Goal: Task Accomplishment & Management: Complete application form

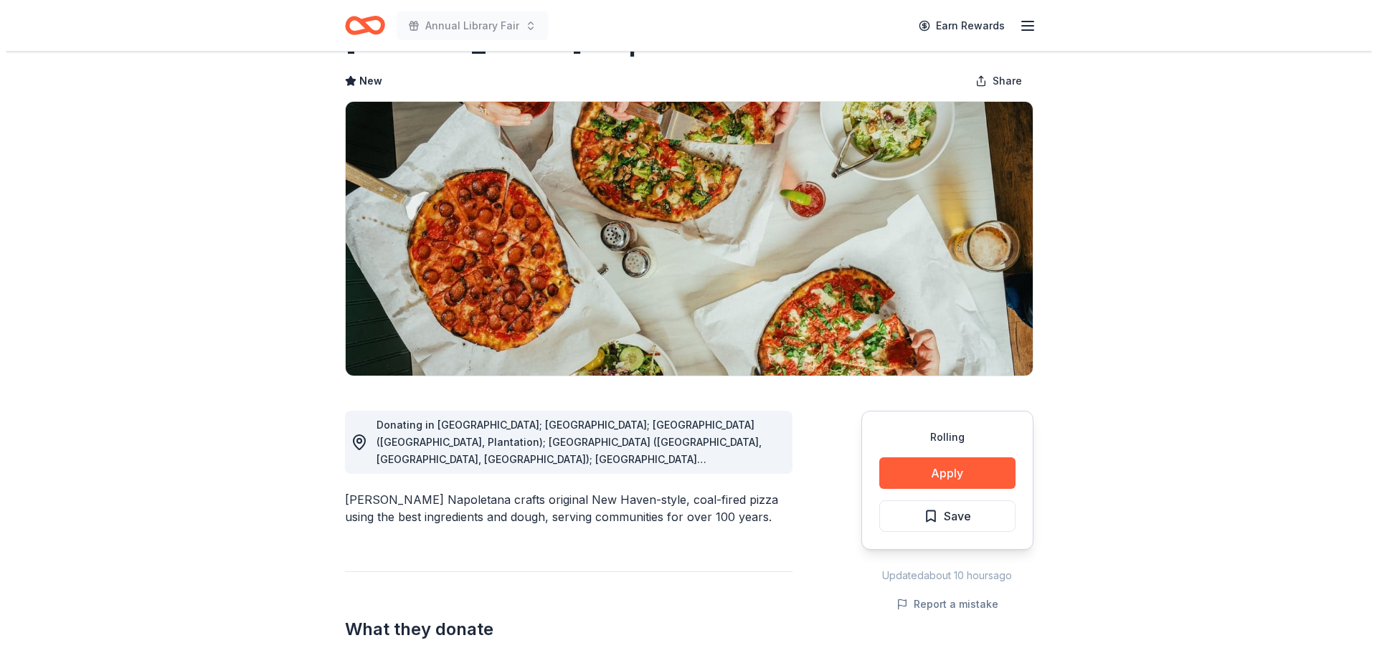
scroll to position [143, 0]
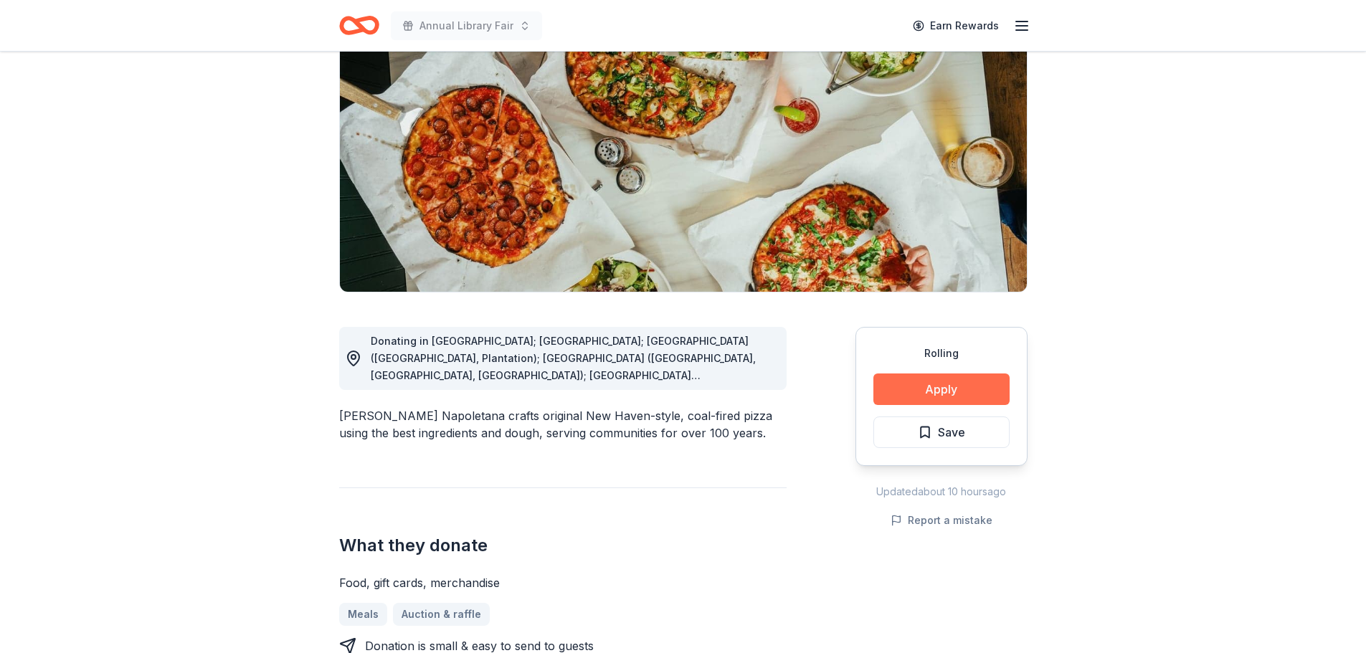
click at [934, 386] on button "Apply" at bounding box center [941, 390] width 136 height 32
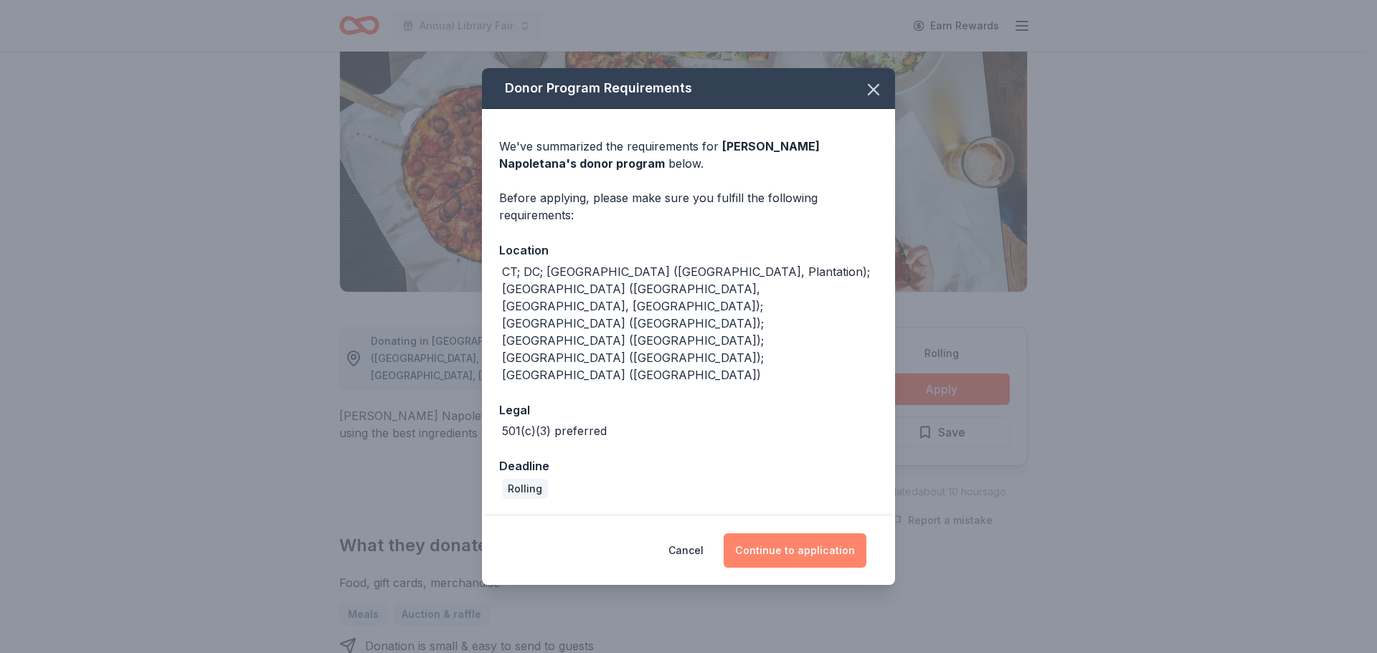
click at [760, 534] on button "Continue to application" at bounding box center [795, 551] width 143 height 34
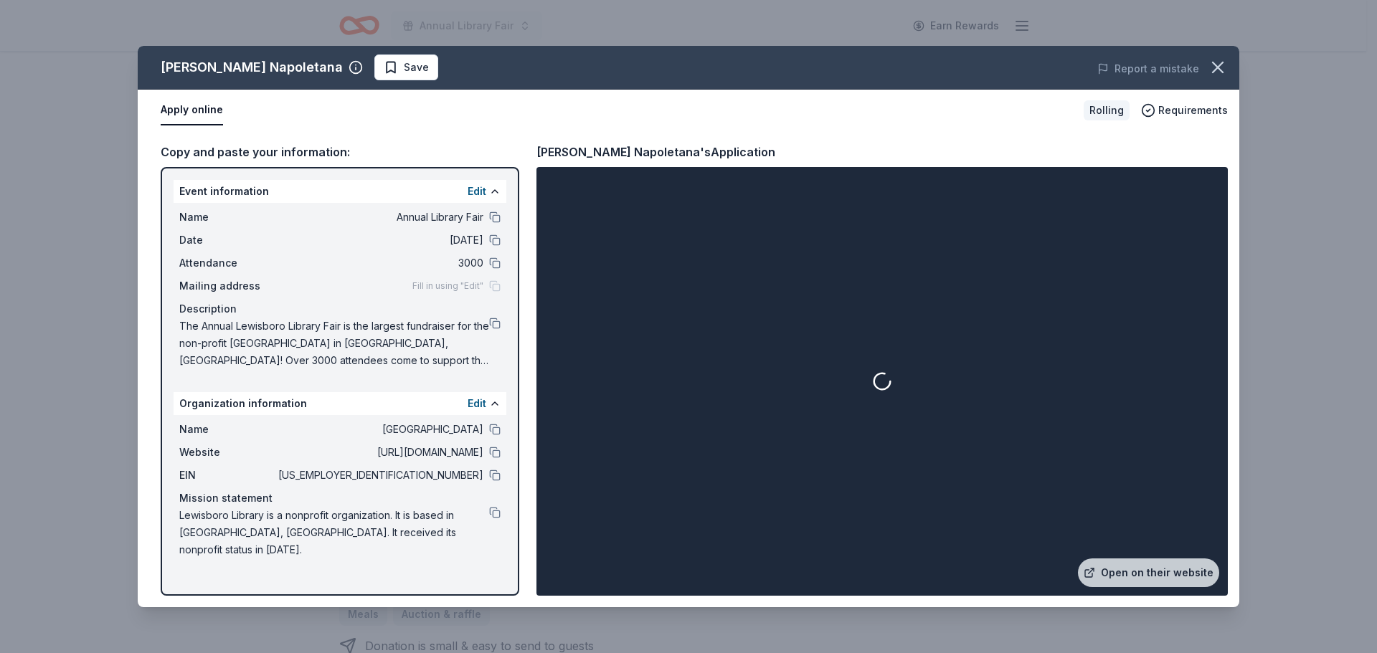
click at [197, 111] on button "Apply online" at bounding box center [192, 110] width 62 height 30
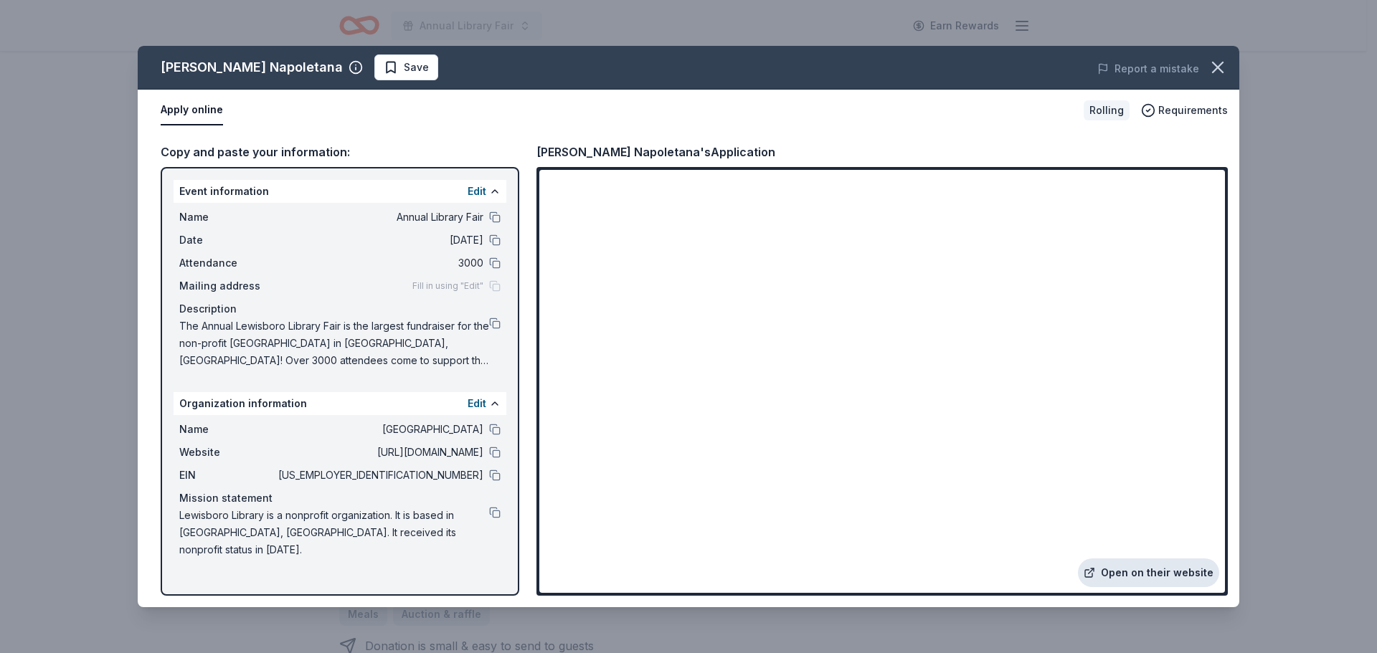
click at [1135, 561] on link "Open on their website" at bounding box center [1148, 573] width 141 height 29
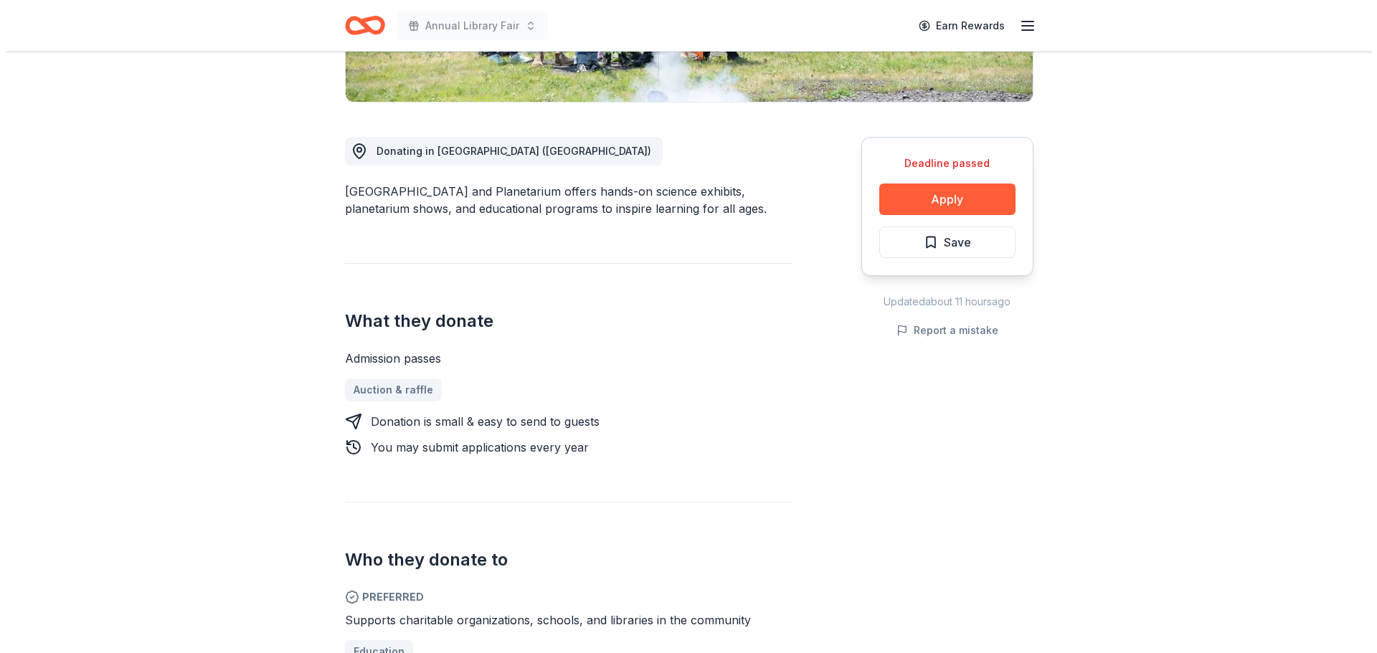
scroll to position [430, 0]
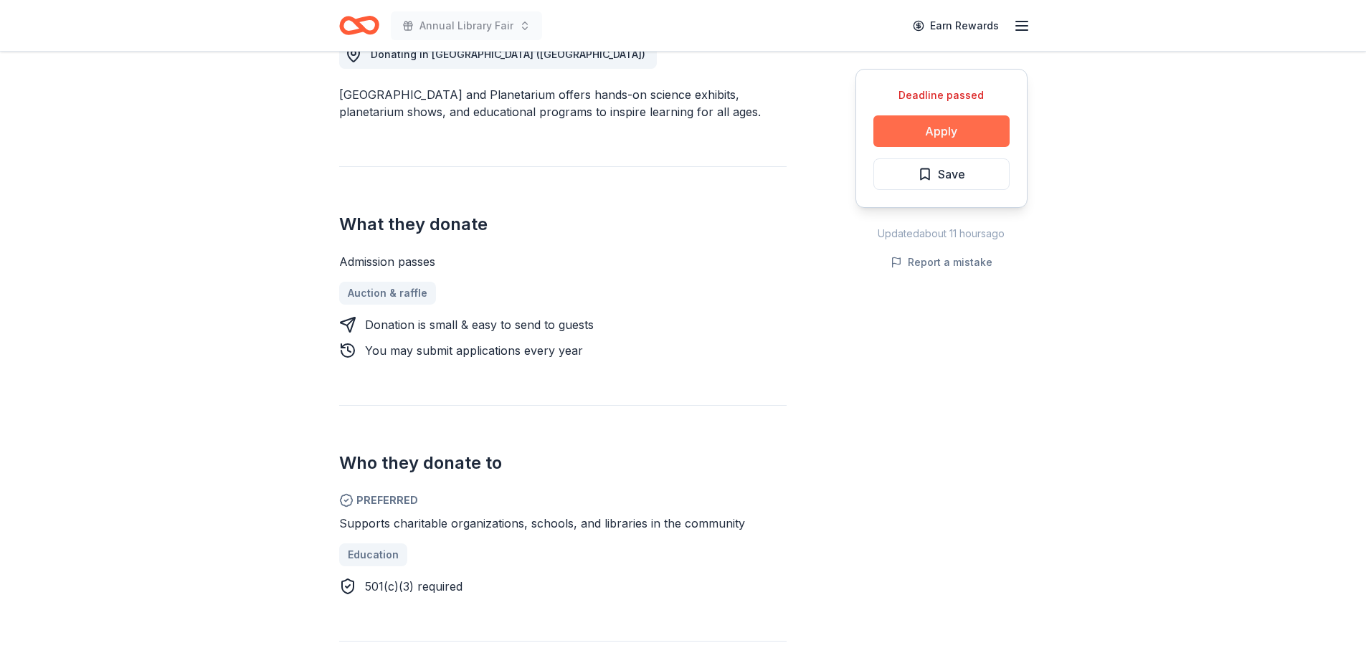
click at [906, 126] on button "Apply" at bounding box center [941, 131] width 136 height 32
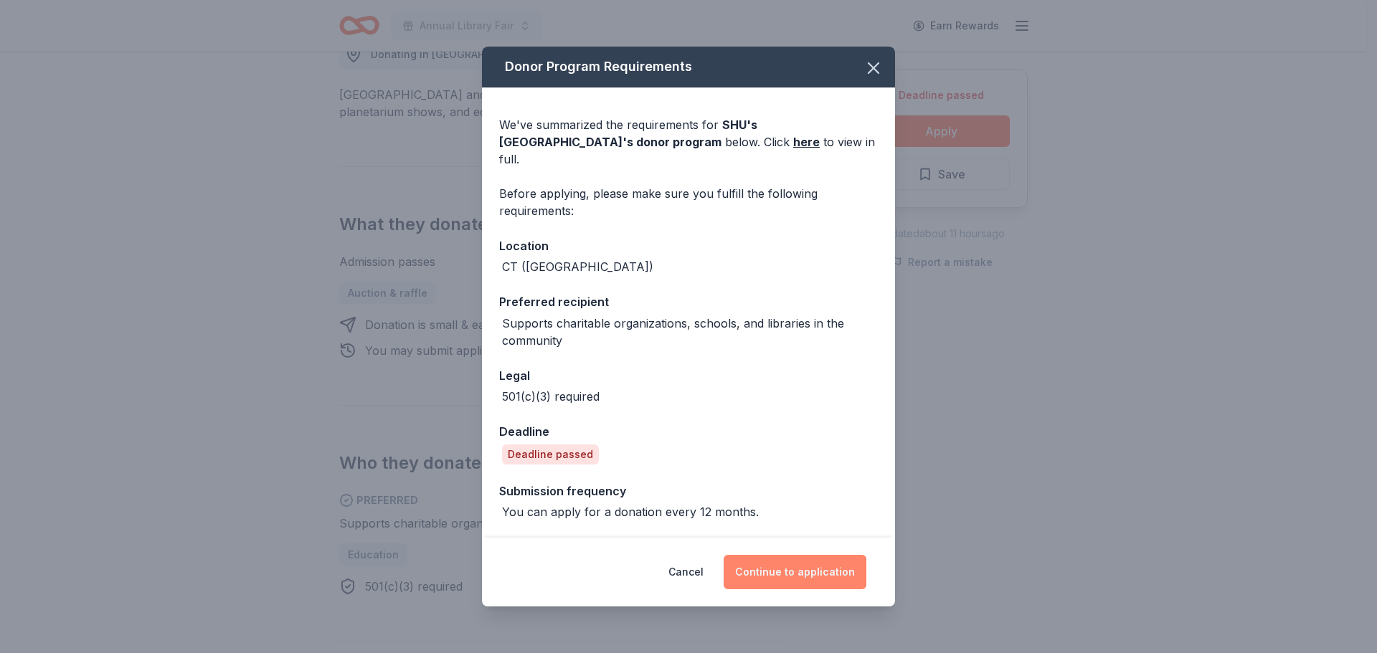
click at [812, 583] on button "Continue to application" at bounding box center [795, 572] width 143 height 34
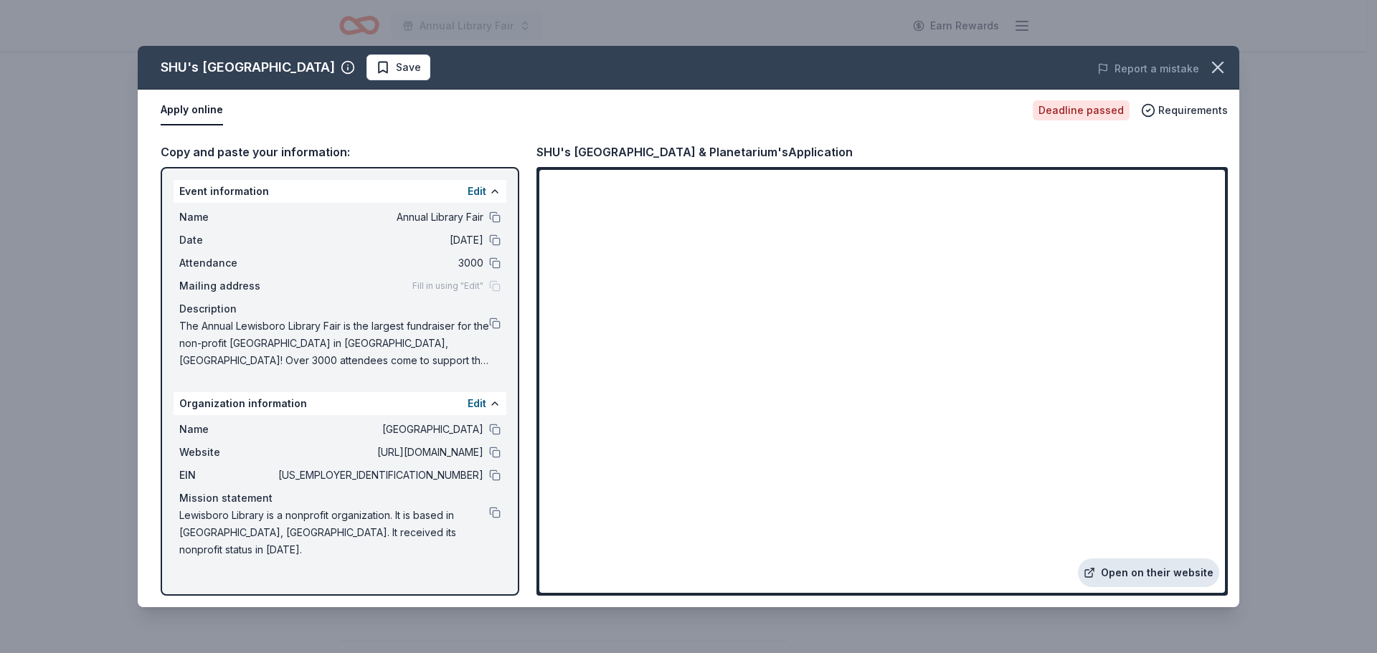
click at [1118, 570] on link "Open on their website" at bounding box center [1148, 573] width 141 height 29
drag, startPoint x: 204, startPoint y: 69, endPoint x: 443, endPoint y: 78, distance: 239.0
click at [335, 78] on div "SHU's Discovery Science Center & Planetarium" at bounding box center [248, 67] width 174 height 23
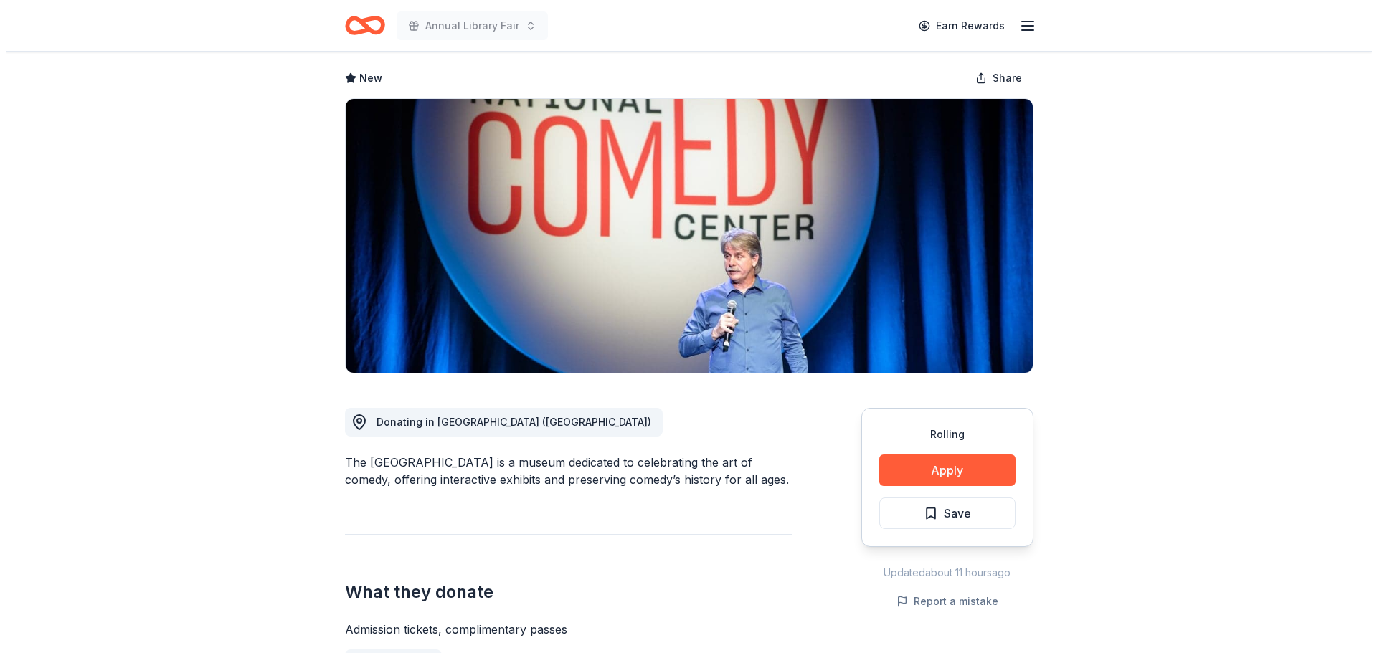
scroll to position [215, 0]
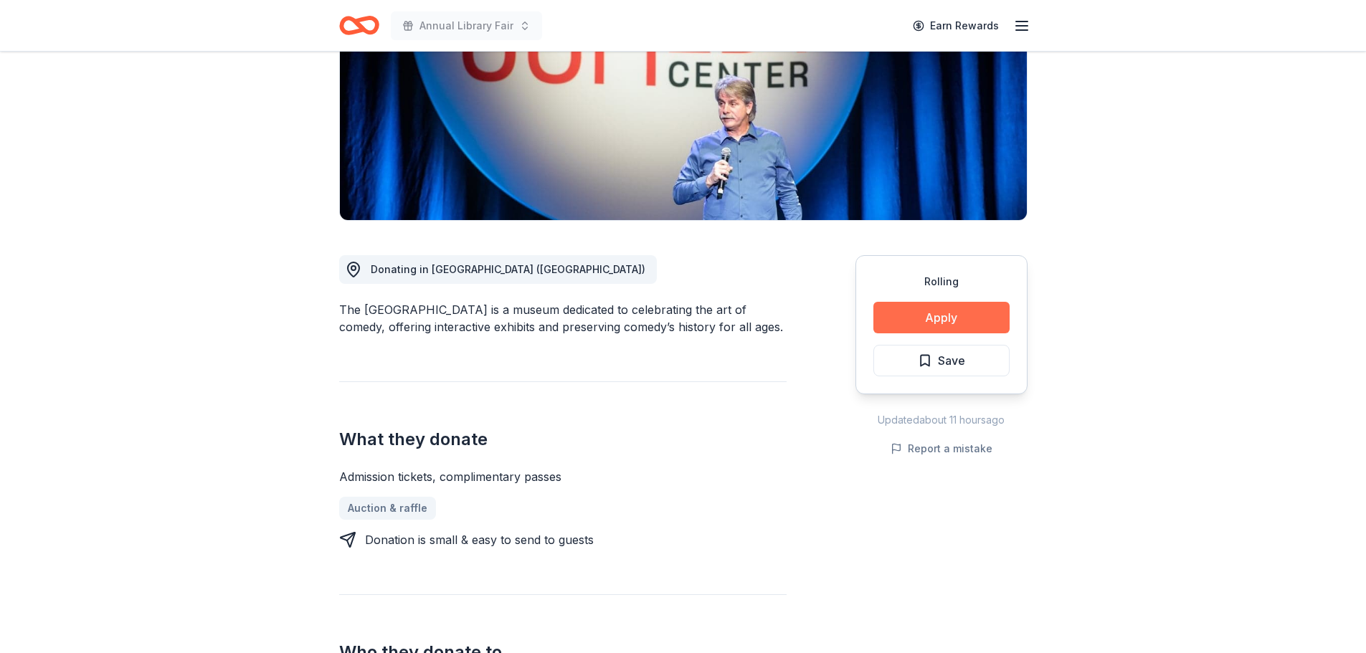
click at [926, 312] on button "Apply" at bounding box center [941, 318] width 136 height 32
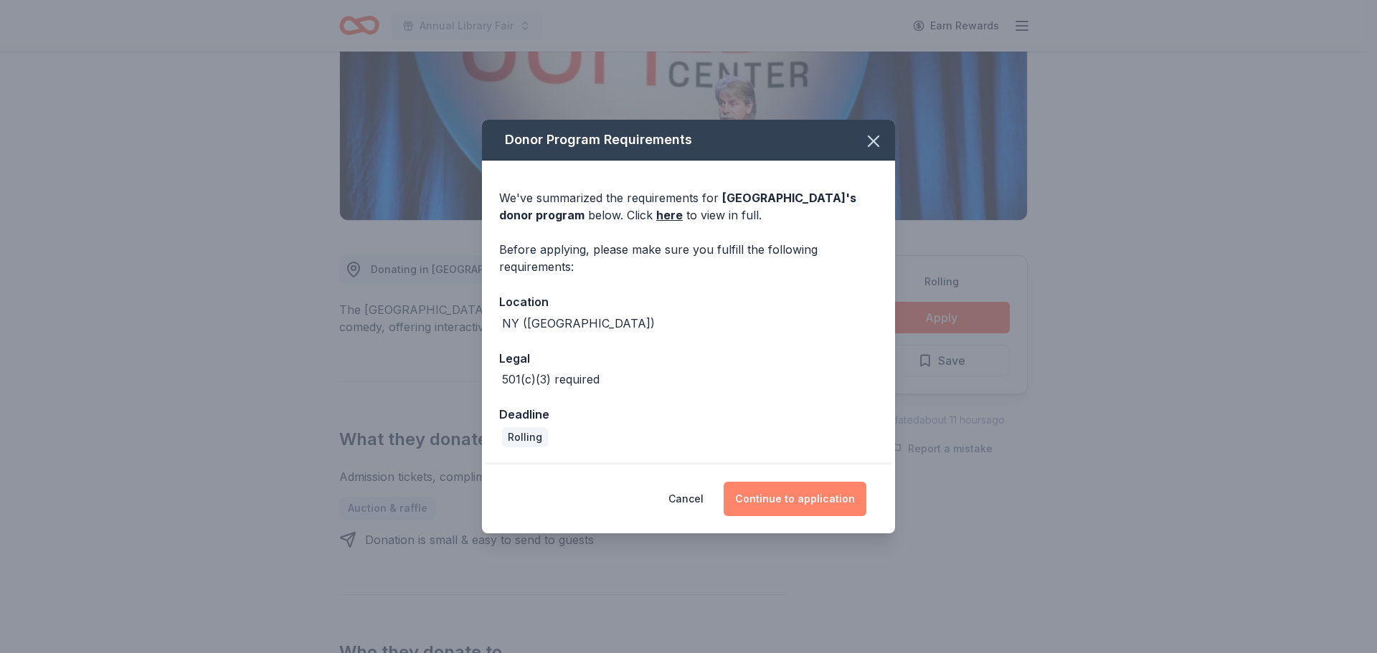
click at [795, 494] on button "Continue to application" at bounding box center [795, 499] width 143 height 34
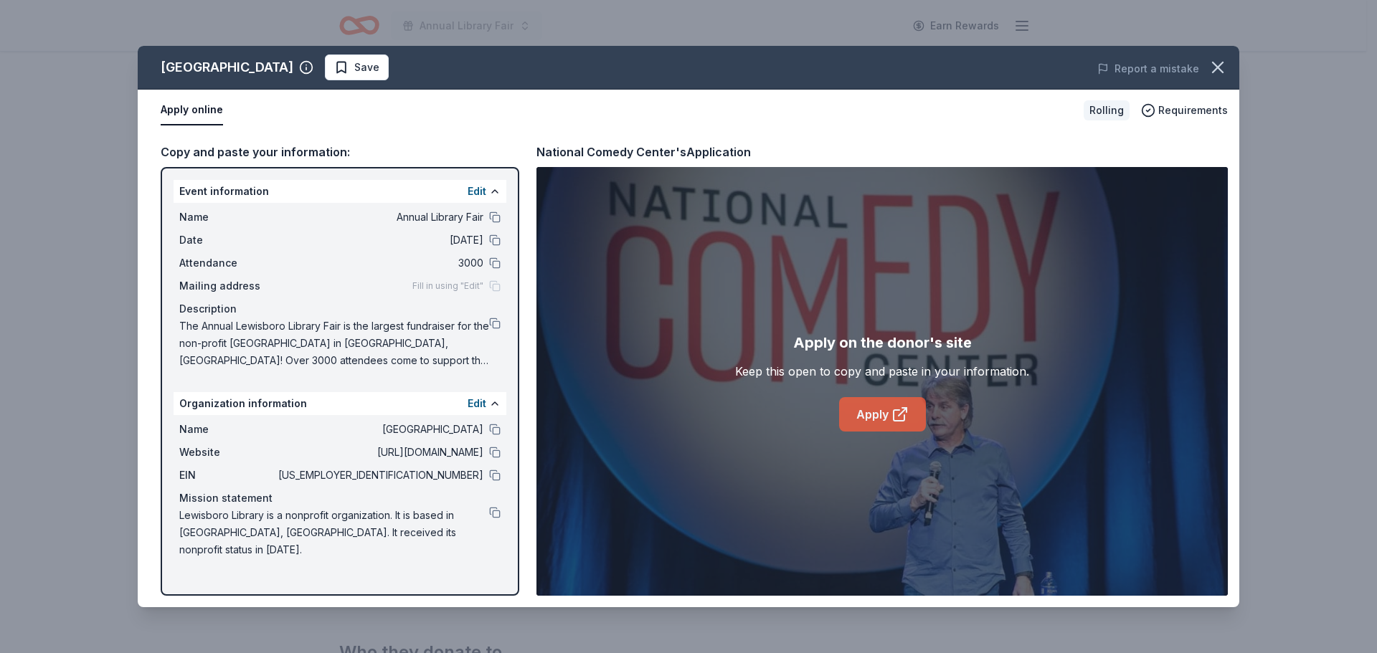
click at [859, 405] on link "Apply" at bounding box center [882, 414] width 87 height 34
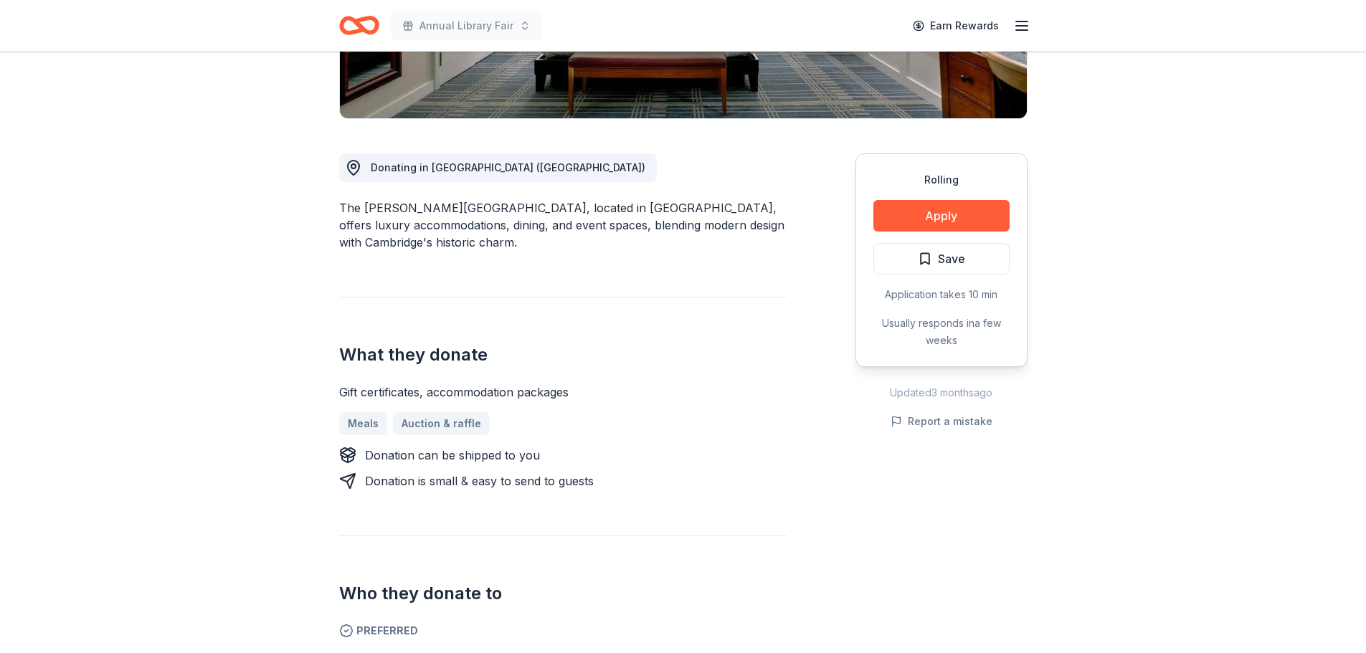
scroll to position [430, 0]
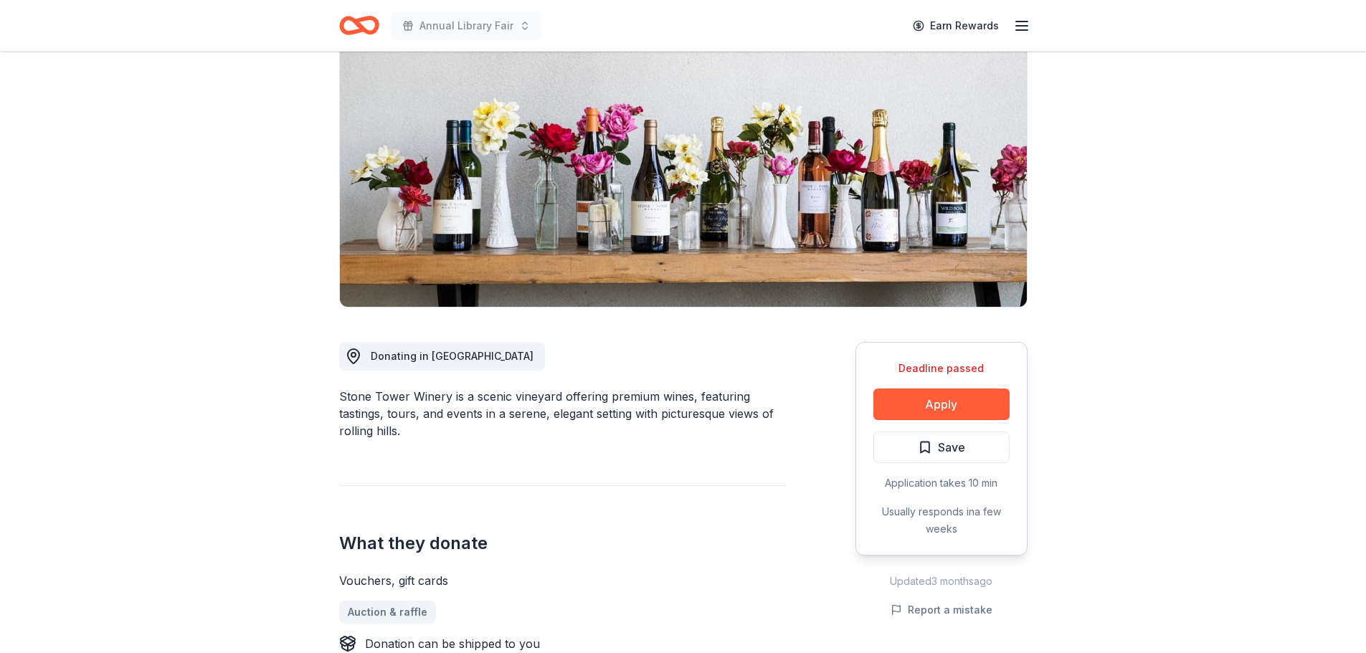
scroll to position [215, 0]
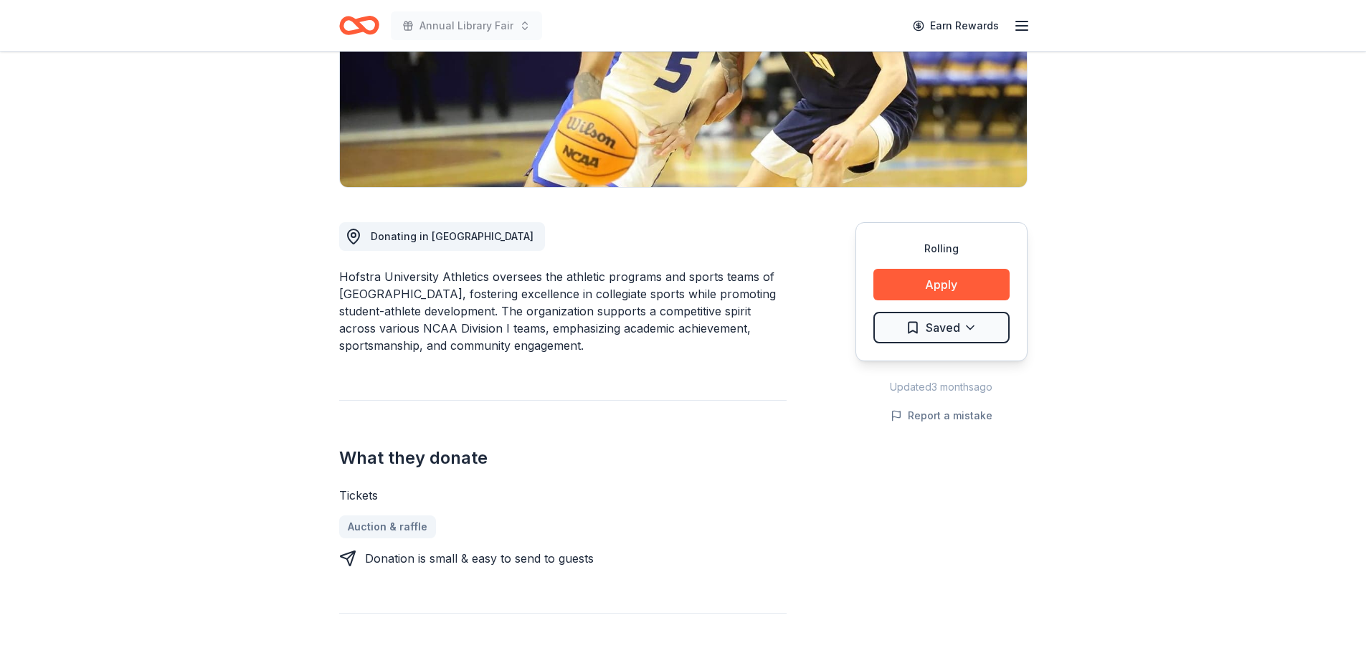
scroll to position [359, 0]
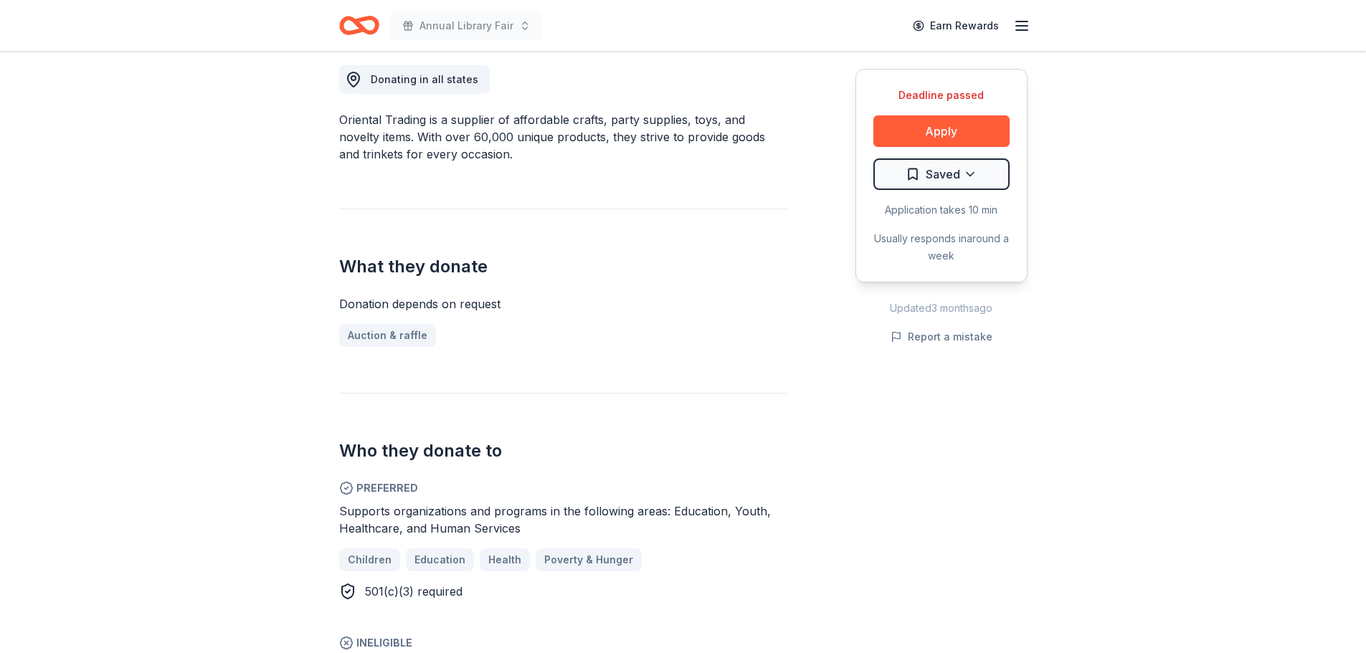
scroll to position [430, 0]
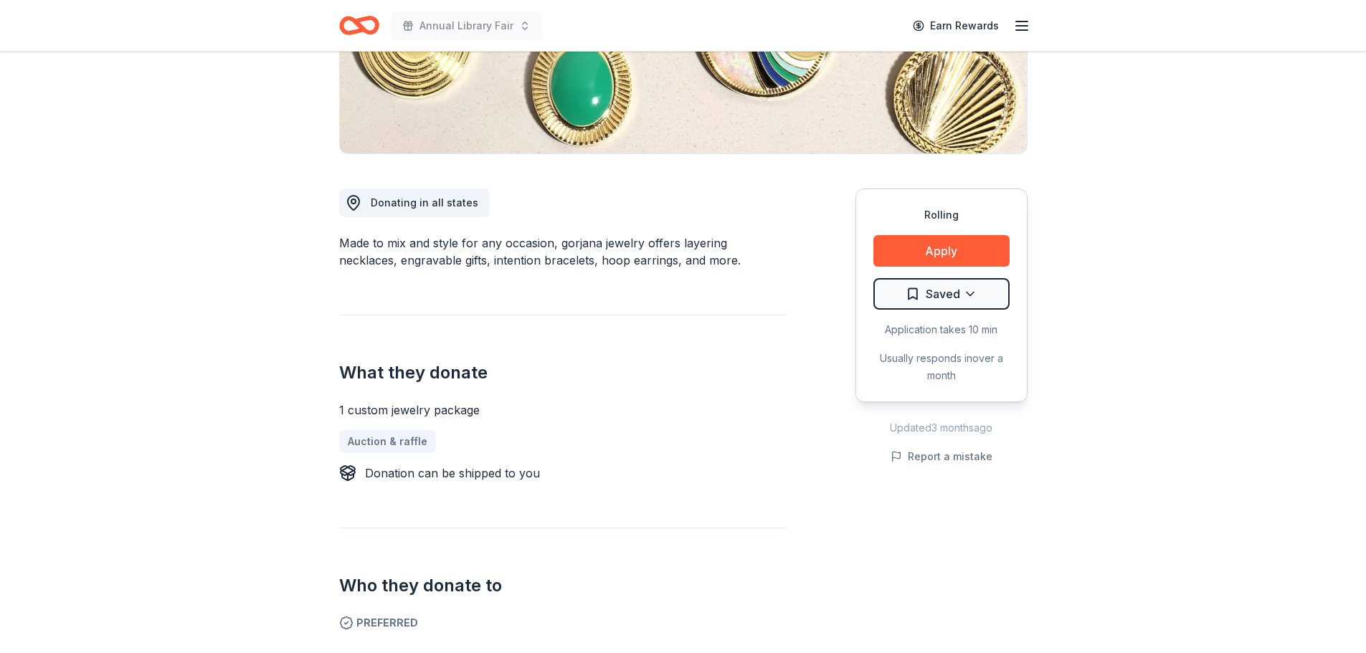
scroll to position [287, 0]
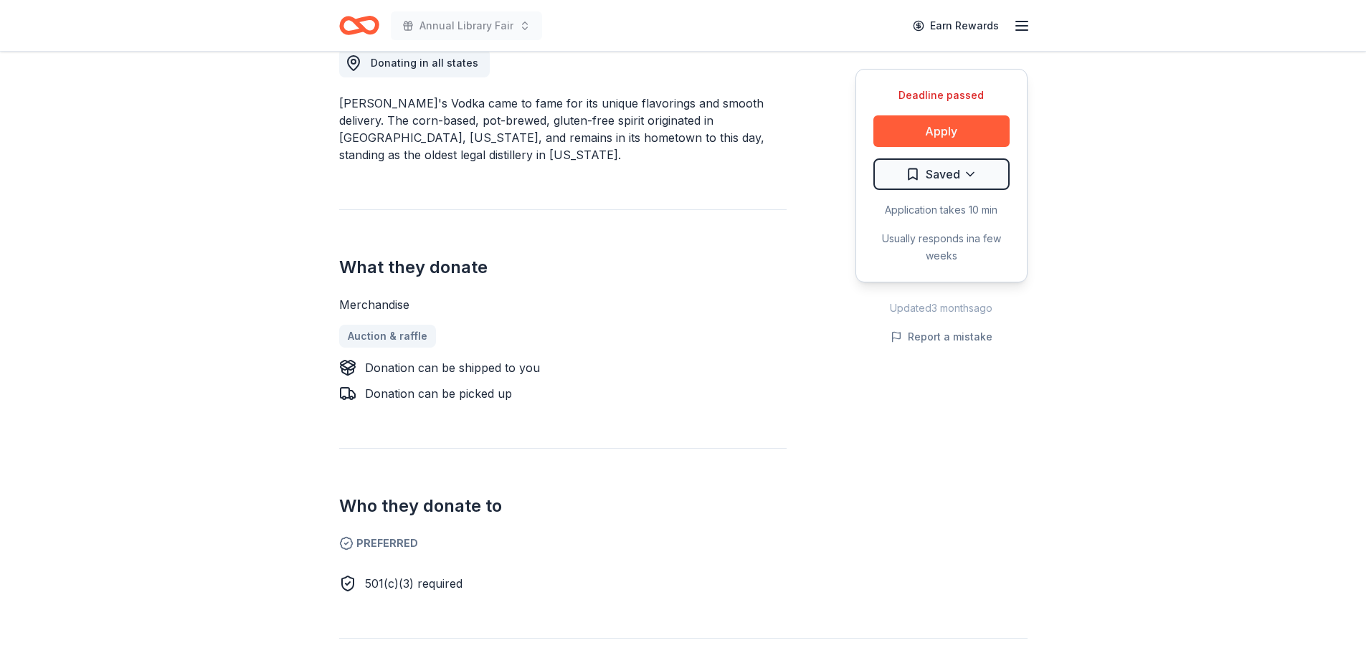
scroll to position [215, 0]
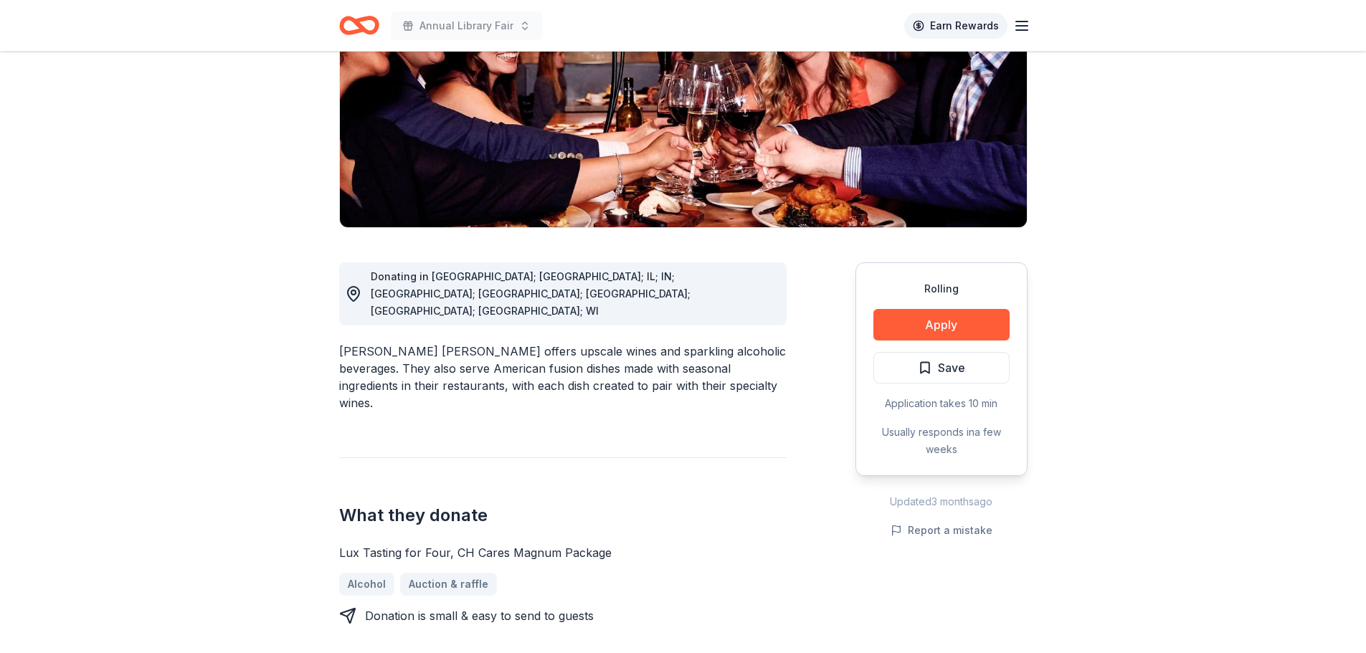
scroll to position [287, 0]
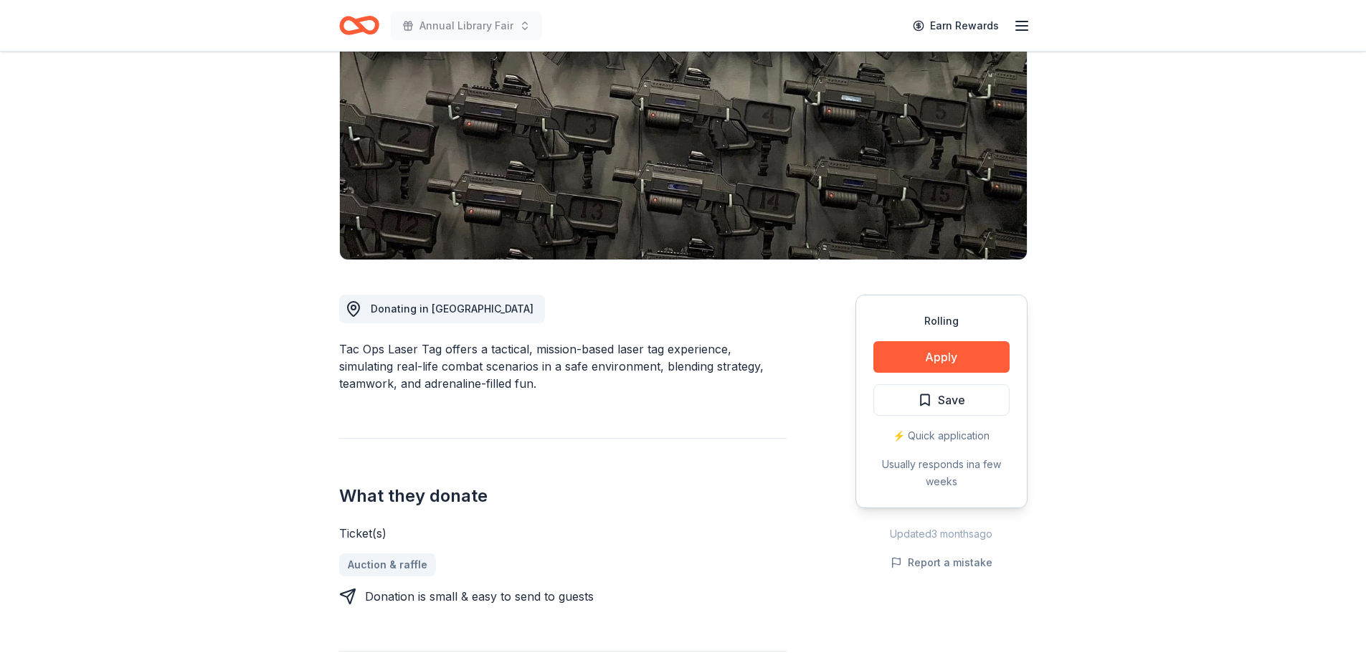
scroll to position [143, 0]
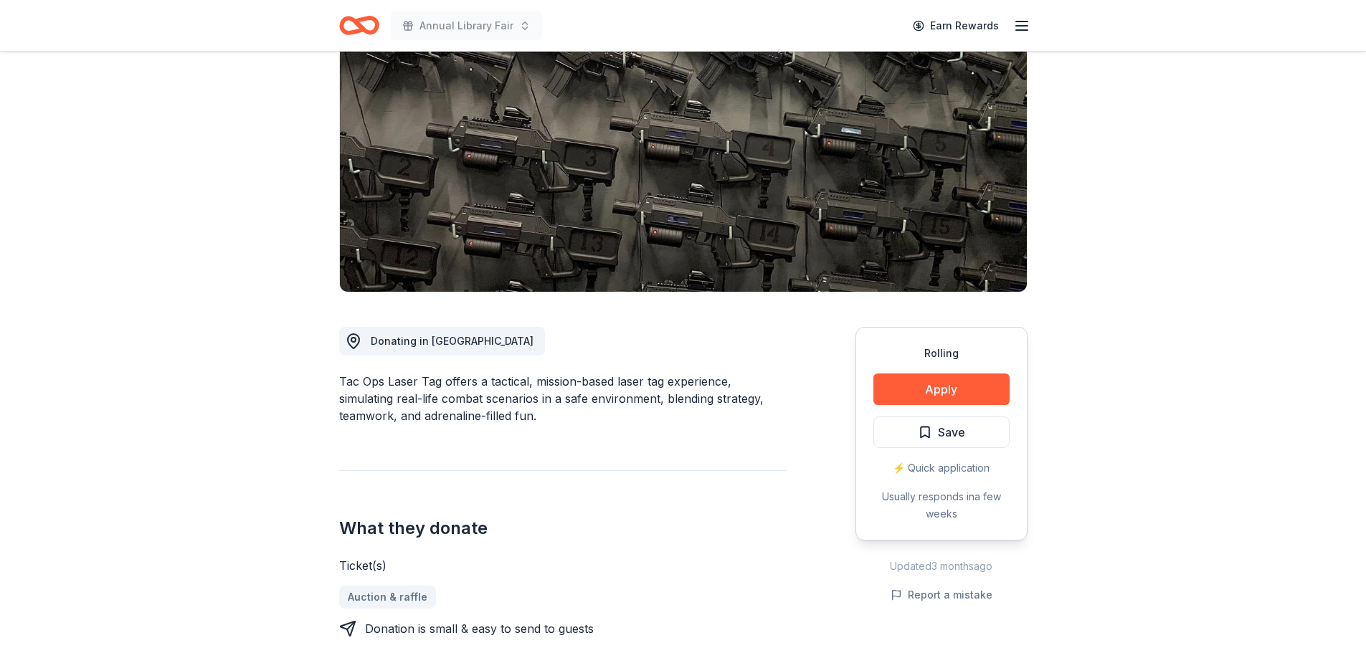
drag, startPoint x: 353, startPoint y: 382, endPoint x: 422, endPoint y: 384, distance: 68.9
drag, startPoint x: 444, startPoint y: 378, endPoint x: 312, endPoint y: 374, distance: 132.0
